Goal: Task Accomplishment & Management: Use online tool/utility

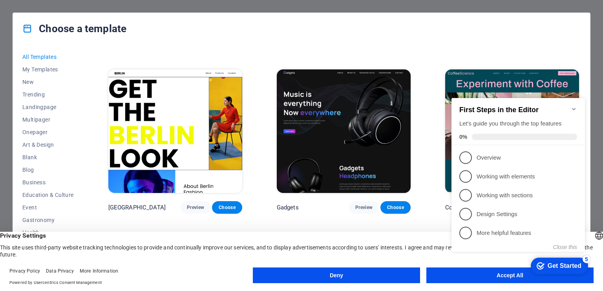
scroll to position [1933, 0]
click at [395, 205] on span "Choose" at bounding box center [395, 208] width 17 height 6
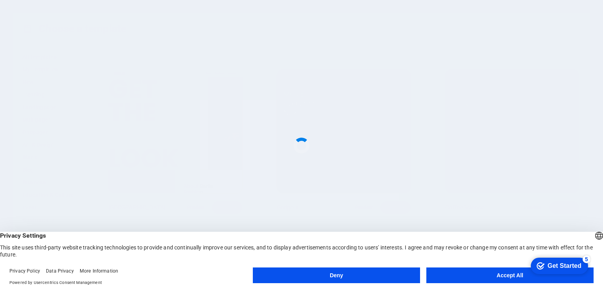
click at [475, 275] on button "Accept All" at bounding box center [510, 276] width 167 height 16
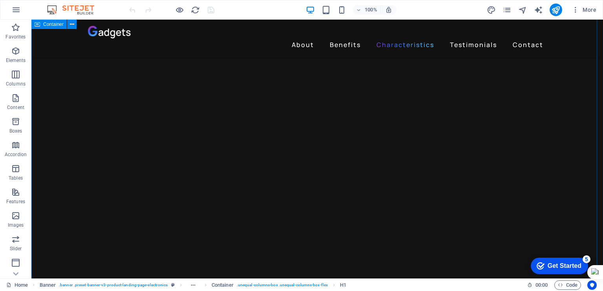
scroll to position [971, 0]
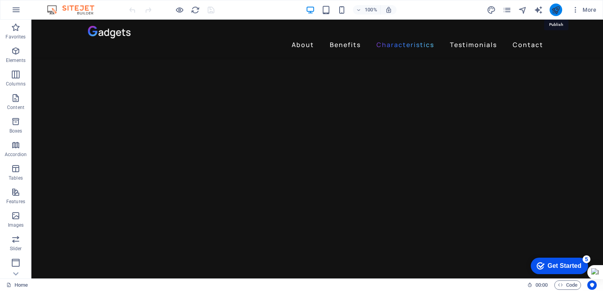
click at [554, 10] on icon "publish" at bounding box center [556, 9] width 9 height 9
